Goal: Task Accomplishment & Management: Complete application form

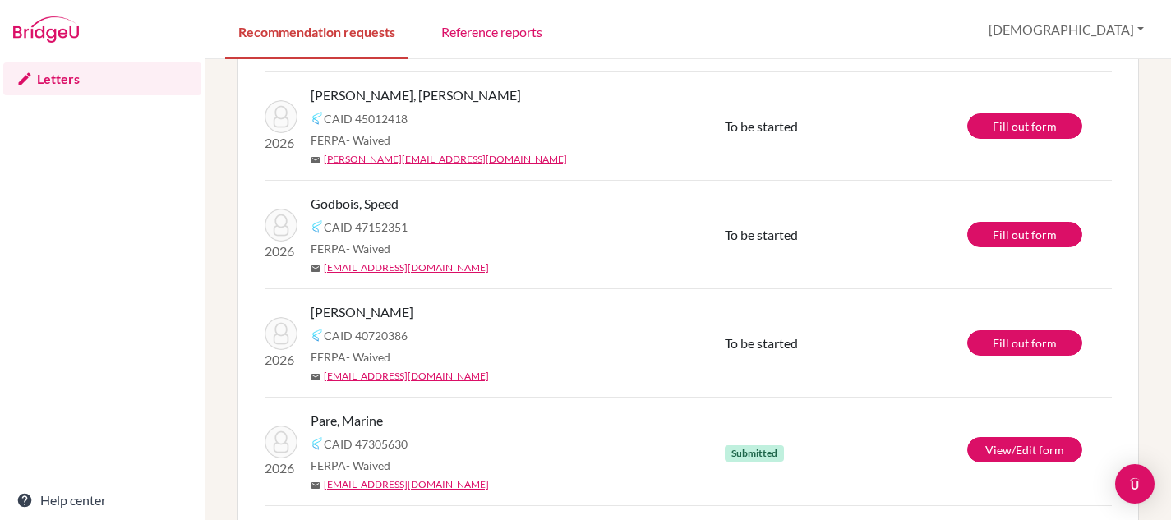
scroll to position [449, 0]
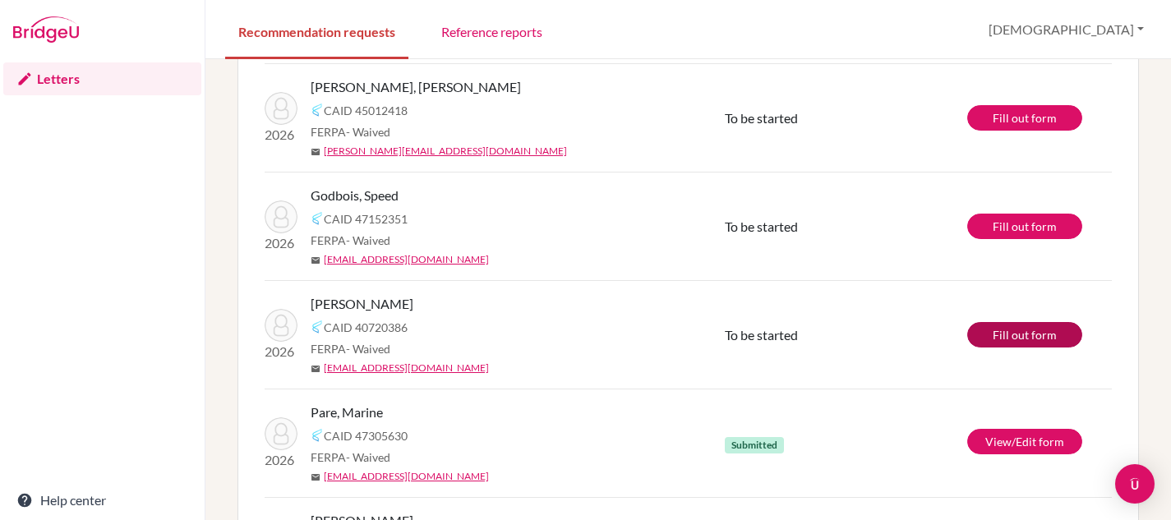
click at [995, 334] on link "Fill out form" at bounding box center [1024, 334] width 115 height 25
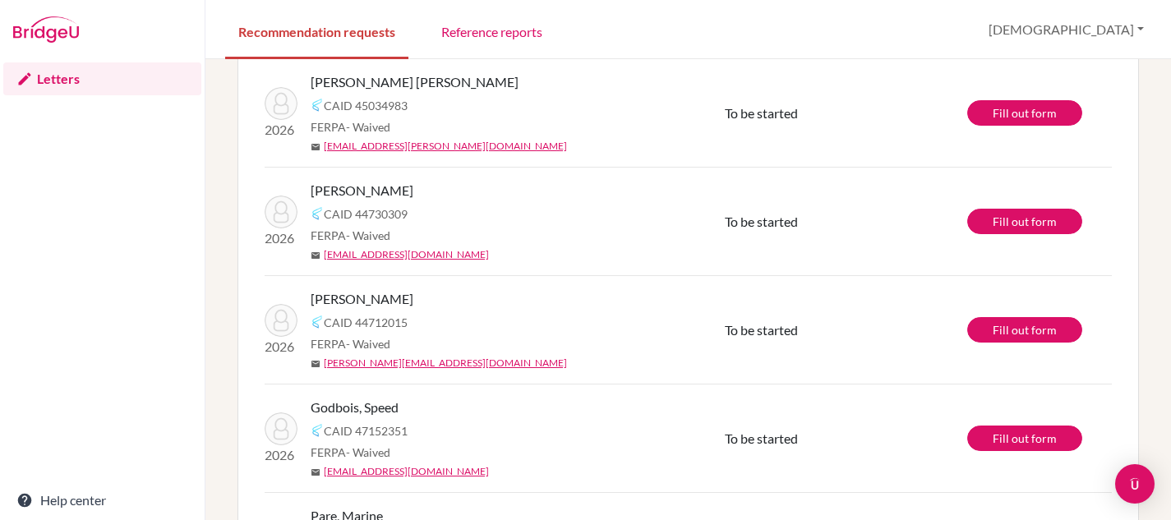
scroll to position [123, 0]
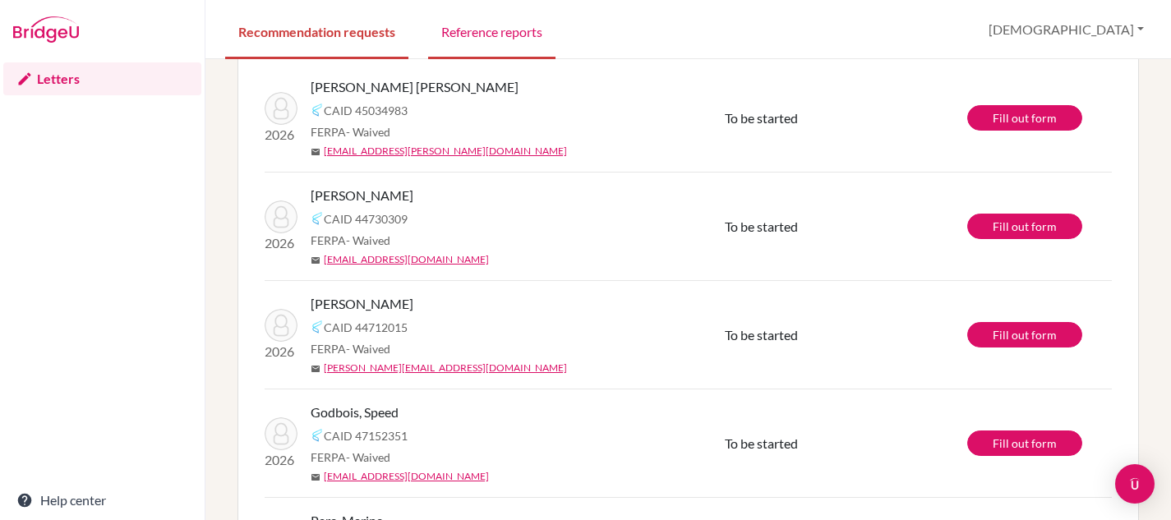
click at [490, 39] on link "Reference reports" at bounding box center [491, 30] width 127 height 57
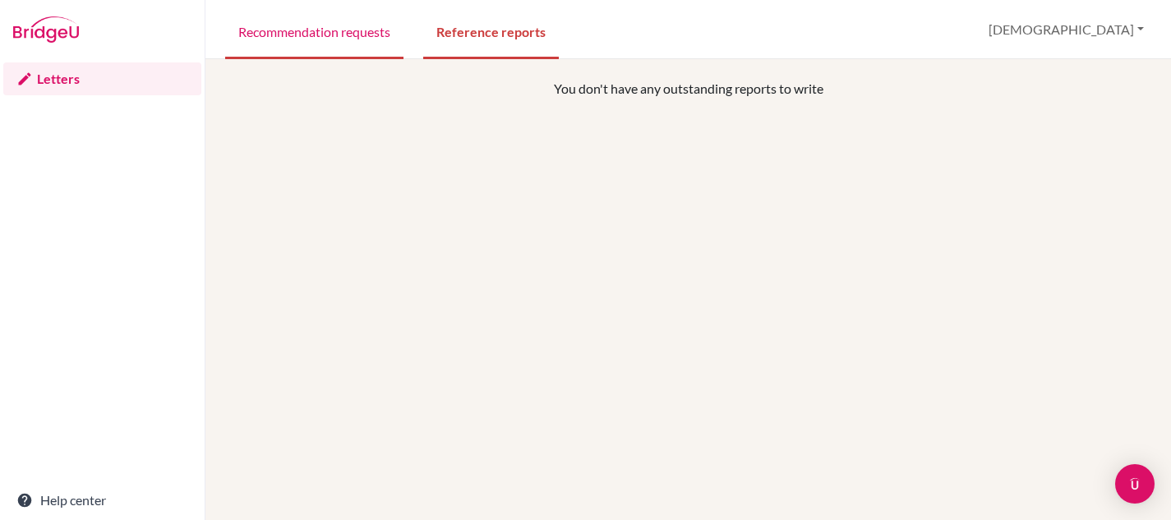
click at [345, 39] on link "Recommendation requests" at bounding box center [314, 30] width 178 height 57
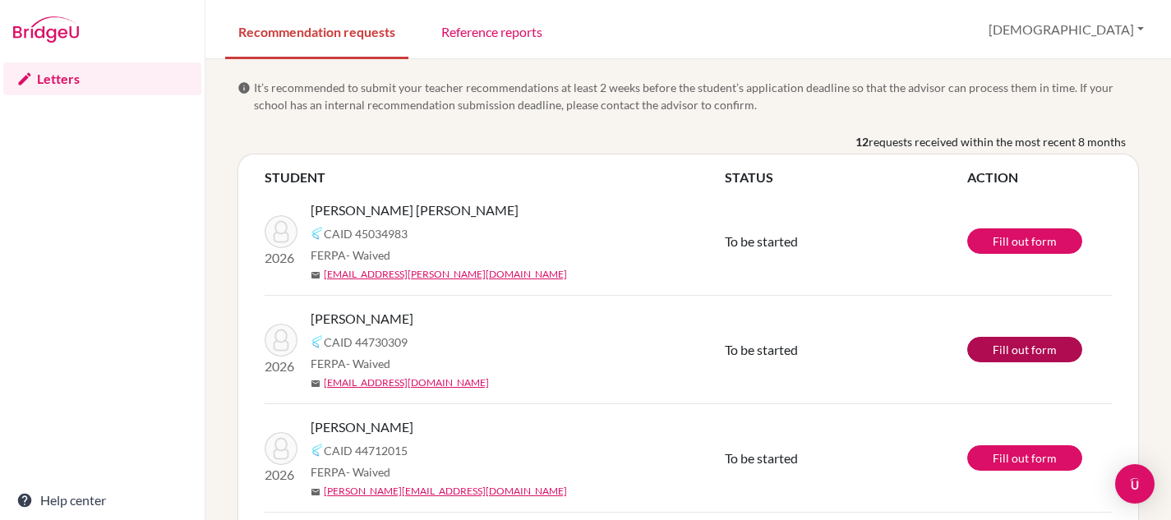
click at [1015, 349] on link "Fill out form" at bounding box center [1024, 349] width 115 height 25
